Goal: Information Seeking & Learning: Learn about a topic

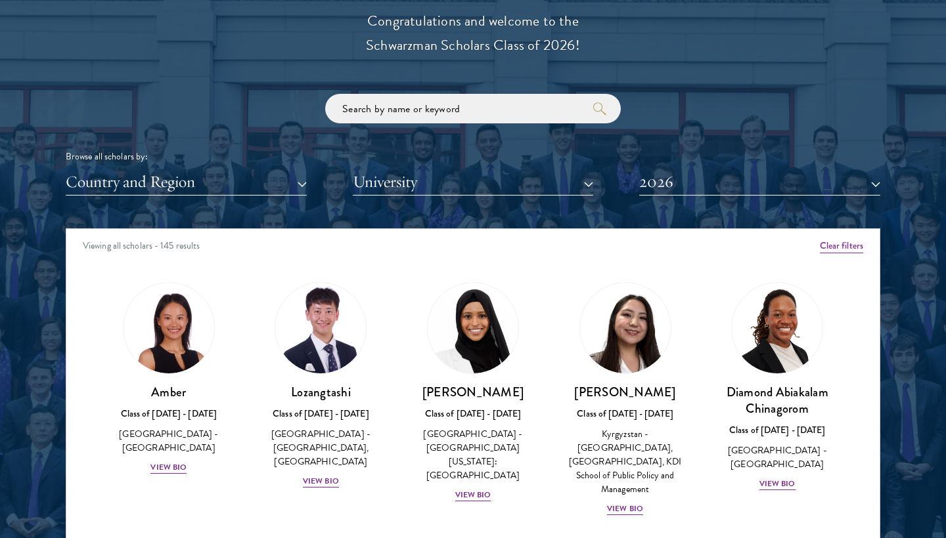
scroll to position [264, 0]
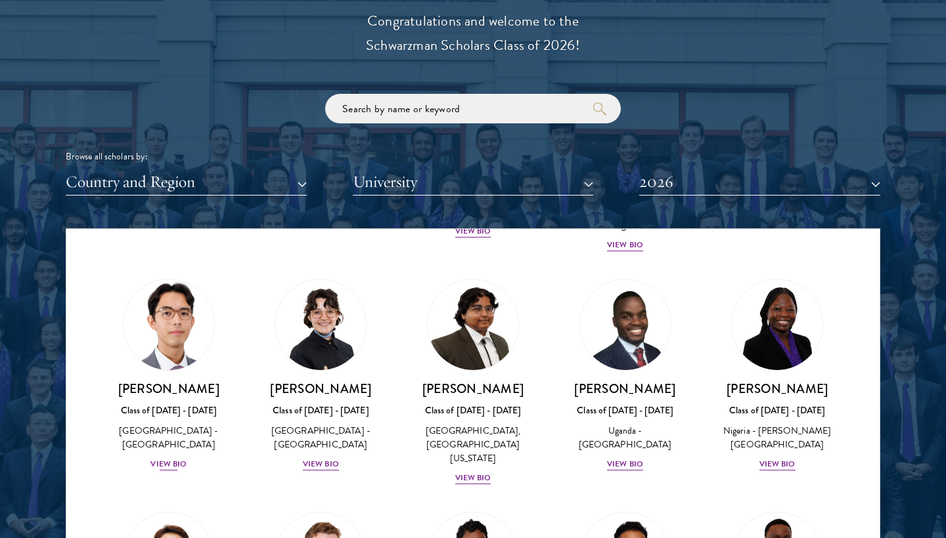
click at [163, 458] on div "View Bio" at bounding box center [168, 464] width 36 height 12
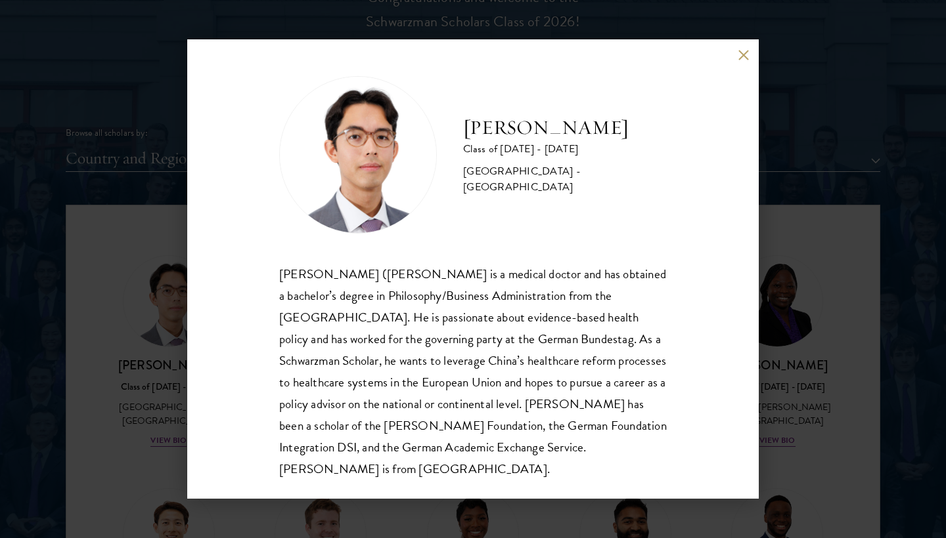
scroll to position [1, 0]
click at [742, 51] on button at bounding box center [742, 54] width 11 height 11
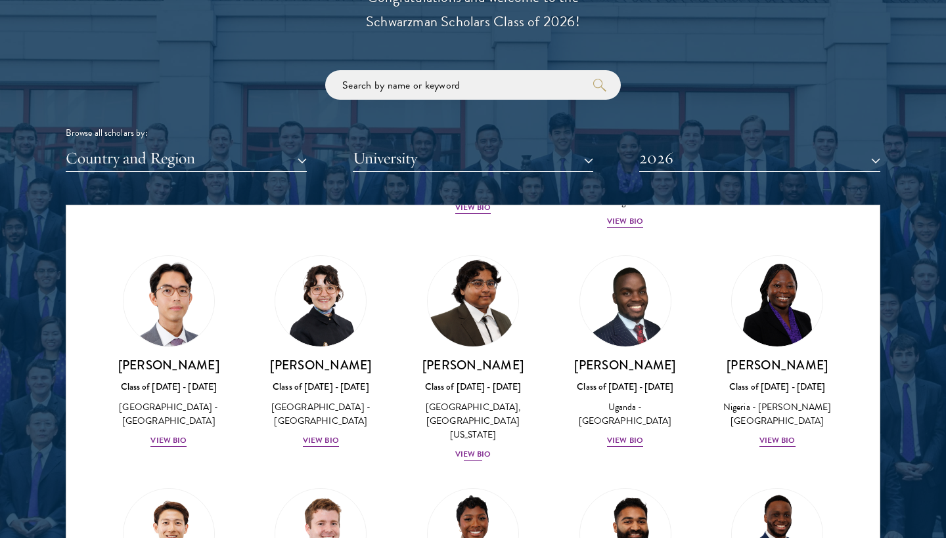
click at [464, 424] on div "[PERSON_NAME] Class of [DATE] - [DATE] [GEOGRAPHIC_DATA] - [GEOGRAPHIC_DATA], […" at bounding box center [473, 409] width 126 height 105
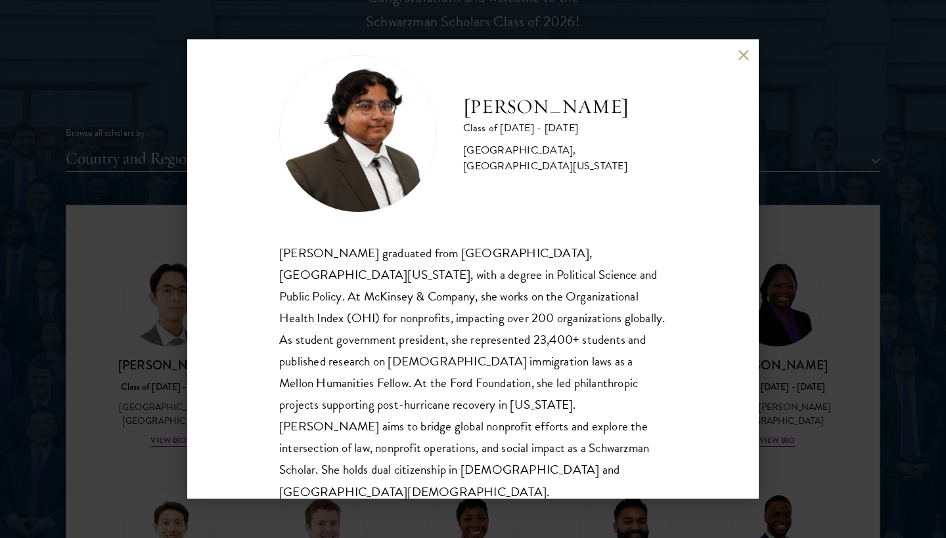
scroll to position [23, 0]
click at [743, 55] on button at bounding box center [742, 54] width 11 height 11
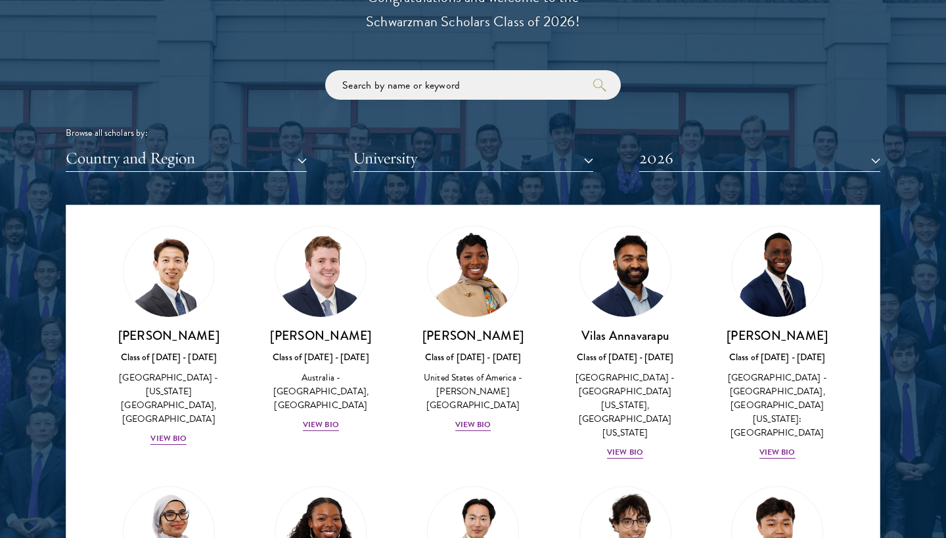
scroll to position [533, 0]
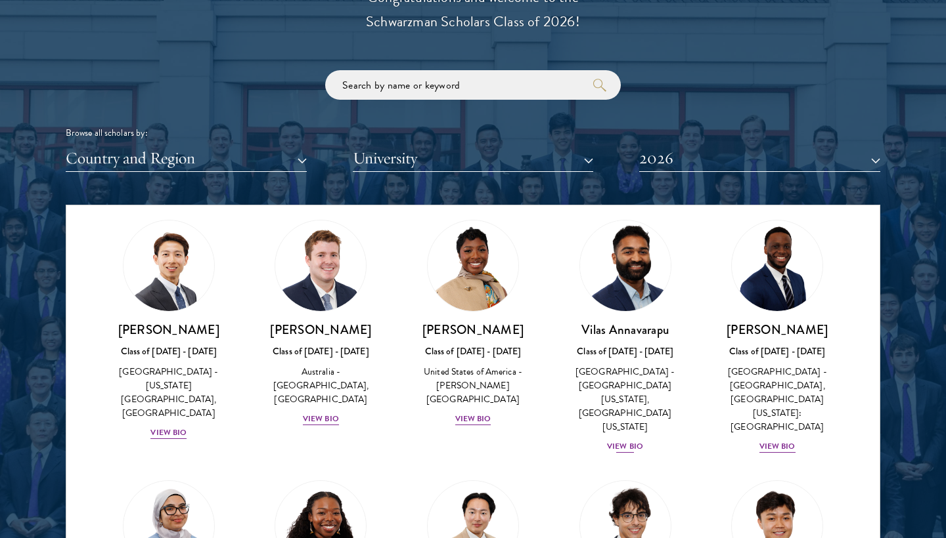
click at [615, 441] on div "View Bio" at bounding box center [625, 447] width 36 height 12
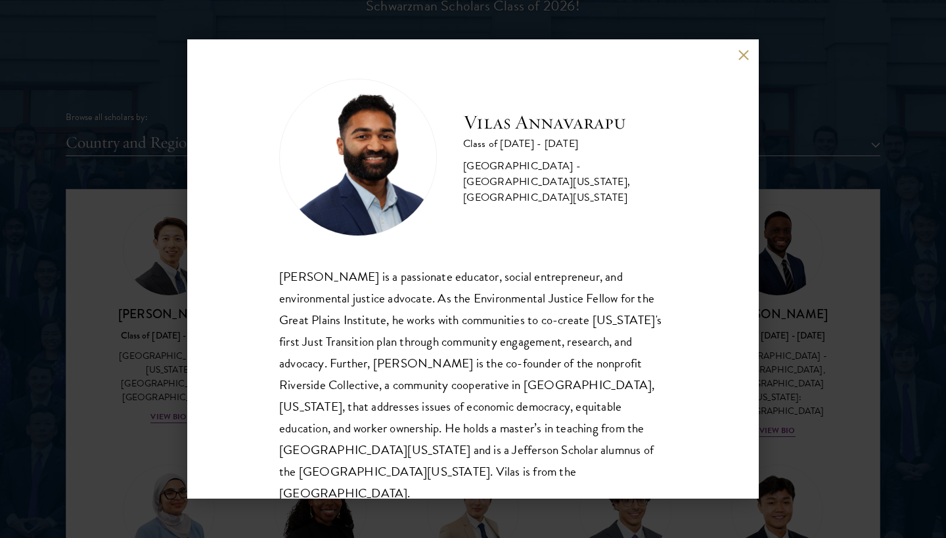
scroll to position [1555, 0]
click at [745, 58] on button at bounding box center [742, 54] width 11 height 11
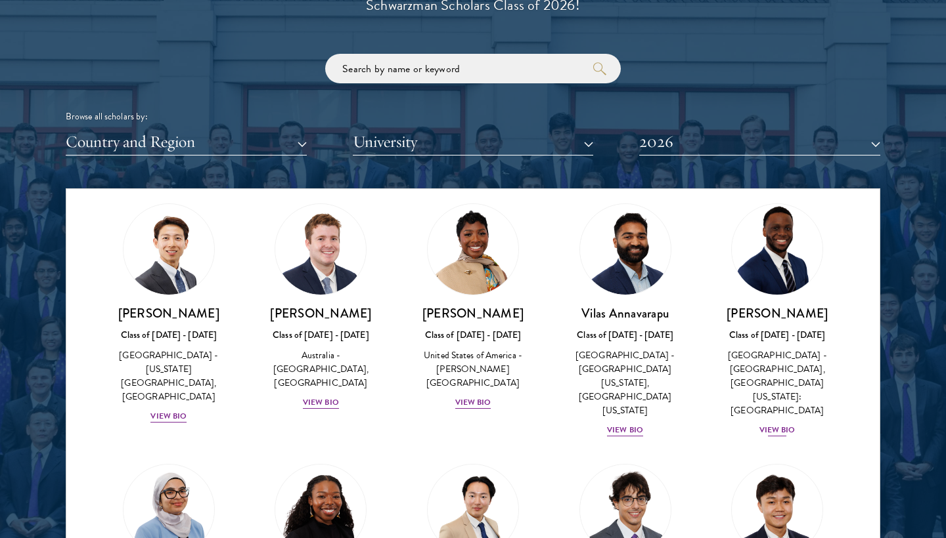
click at [770, 424] on div "View Bio" at bounding box center [777, 430] width 36 height 12
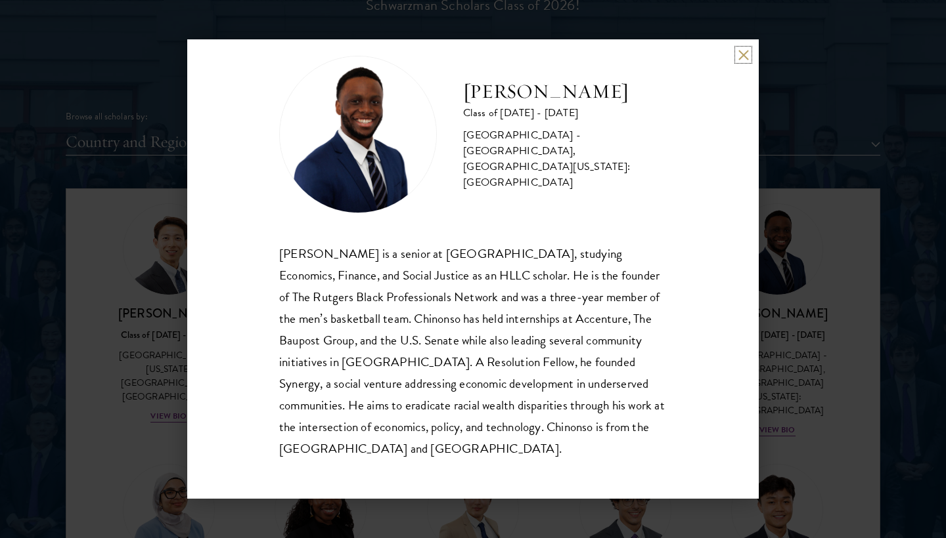
scroll to position [23, 0]
click at [741, 58] on button at bounding box center [742, 54] width 11 height 11
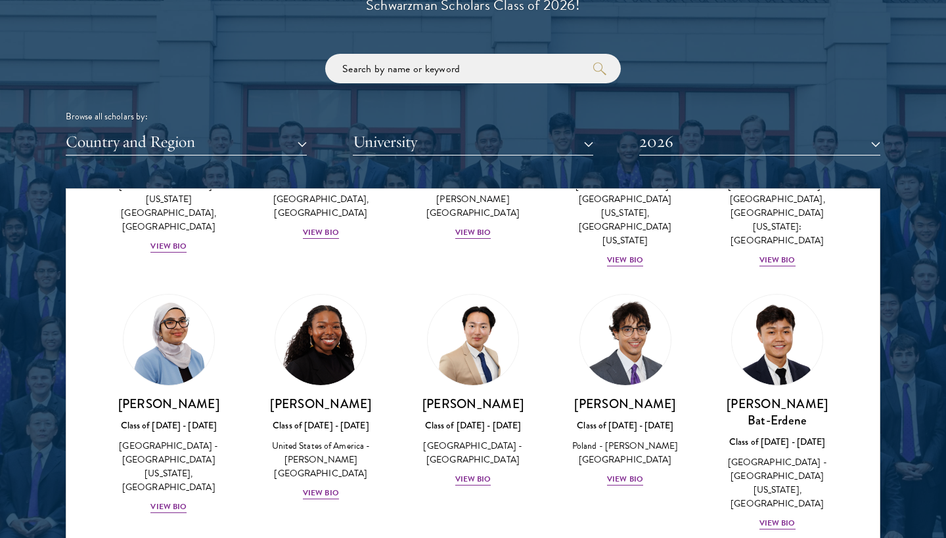
scroll to position [707, 0]
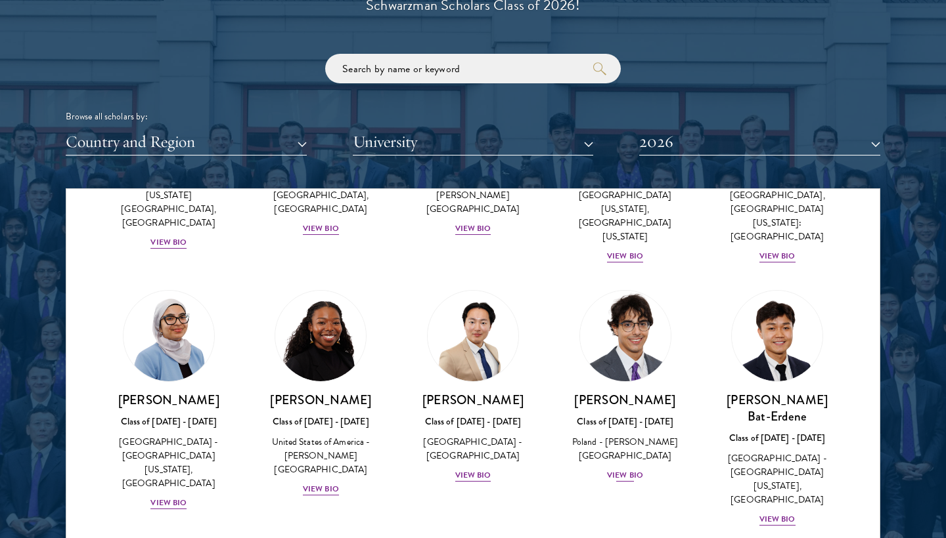
click at [625, 469] on div "View Bio" at bounding box center [625, 475] width 36 height 12
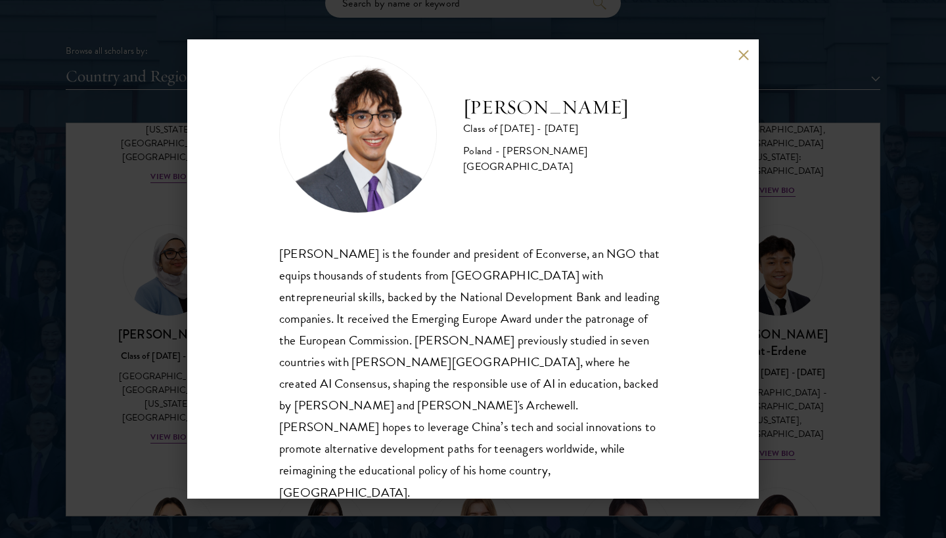
scroll to position [1621, 0]
click at [738, 51] on button at bounding box center [742, 54] width 11 height 11
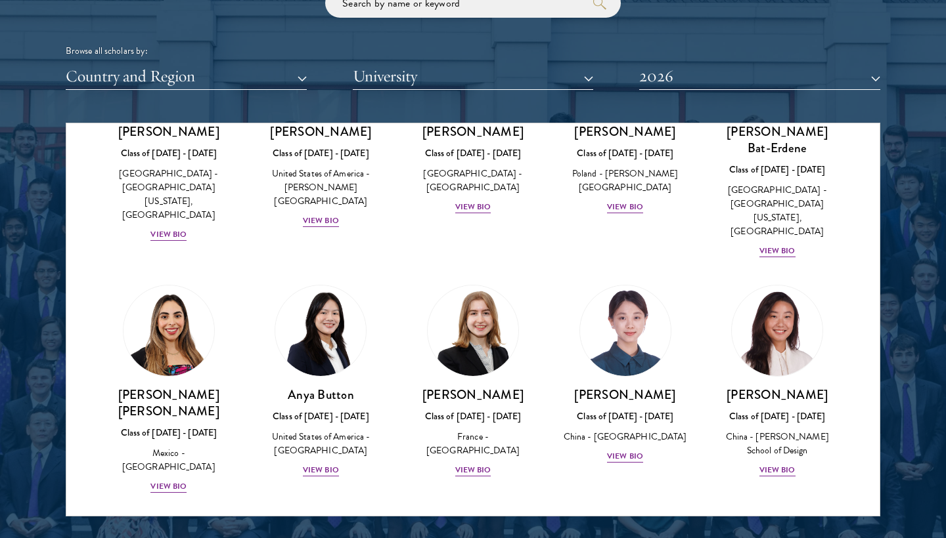
scroll to position [928, 0]
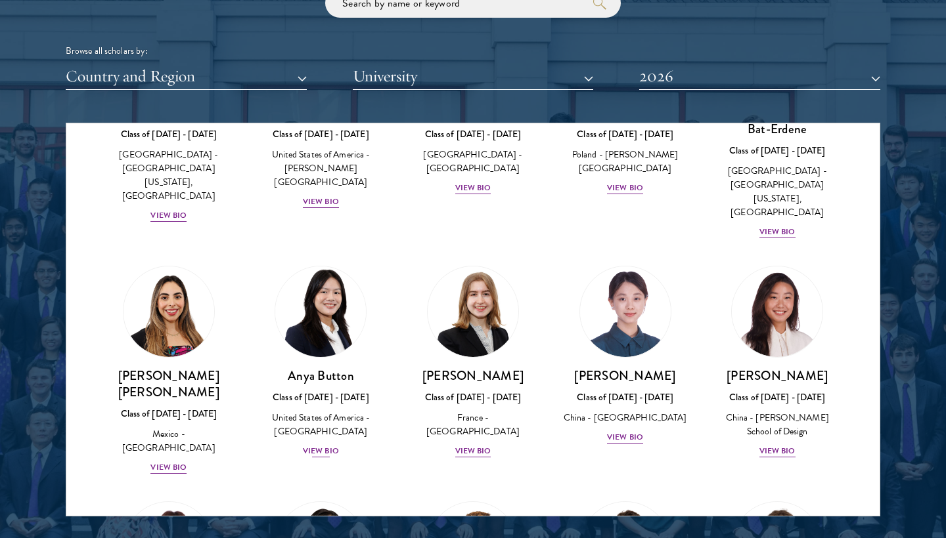
click at [305, 445] on div "View Bio" at bounding box center [321, 451] width 36 height 12
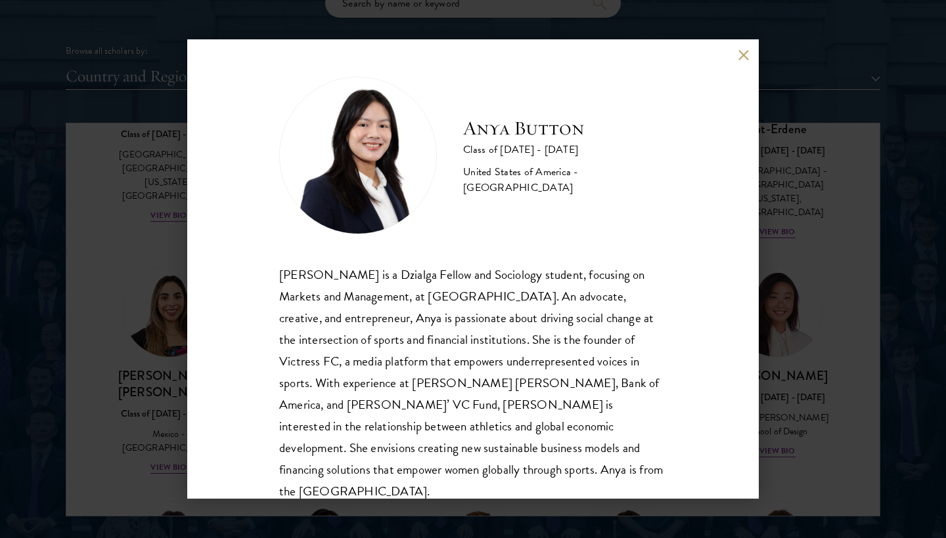
scroll to position [1, 0]
click at [739, 48] on div "Anya Button Class of [DATE] - [DATE] [GEOGRAPHIC_DATA] - [GEOGRAPHIC_DATA] [PER…" at bounding box center [472, 269] width 571 height 460
click at [745, 55] on button at bounding box center [742, 54] width 11 height 11
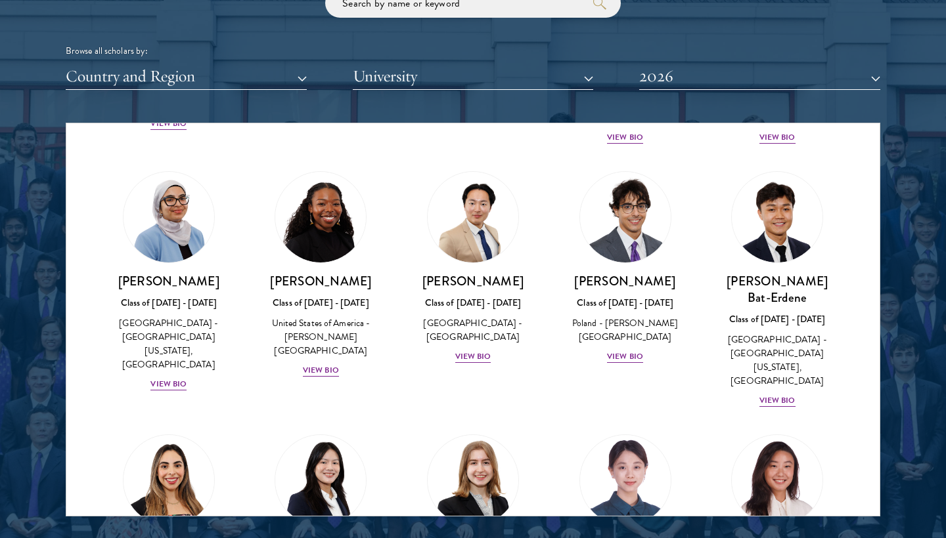
scroll to position [722, 0]
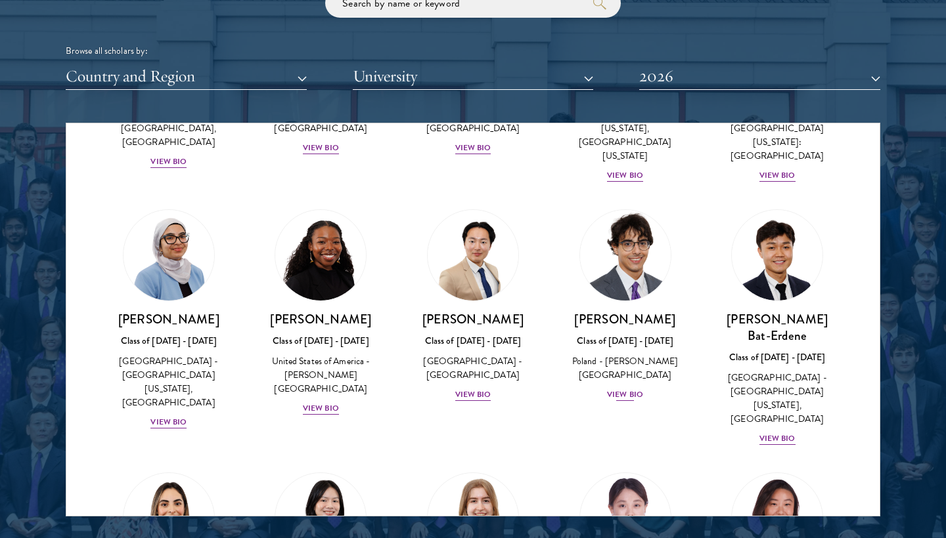
click at [623, 389] on div "View Bio" at bounding box center [625, 395] width 36 height 12
